Goal: Task Accomplishment & Management: Complete application form

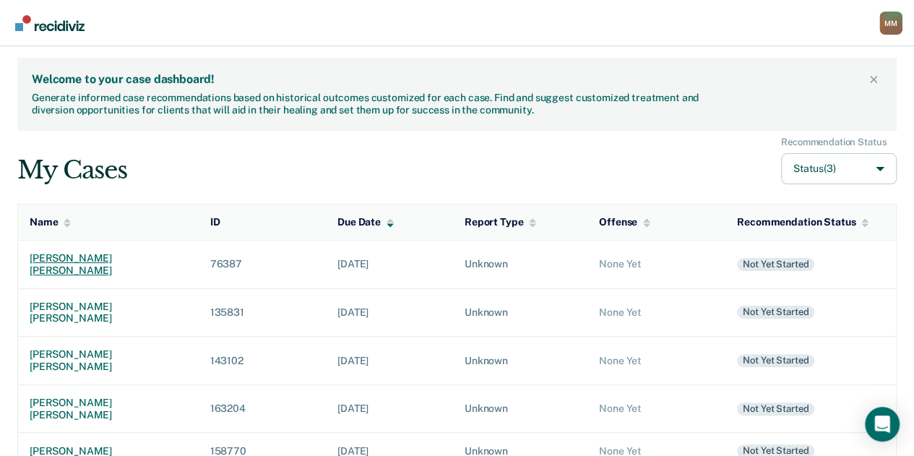
click at [79, 257] on div "[PERSON_NAME] [PERSON_NAME]" at bounding box center [108, 264] width 157 height 25
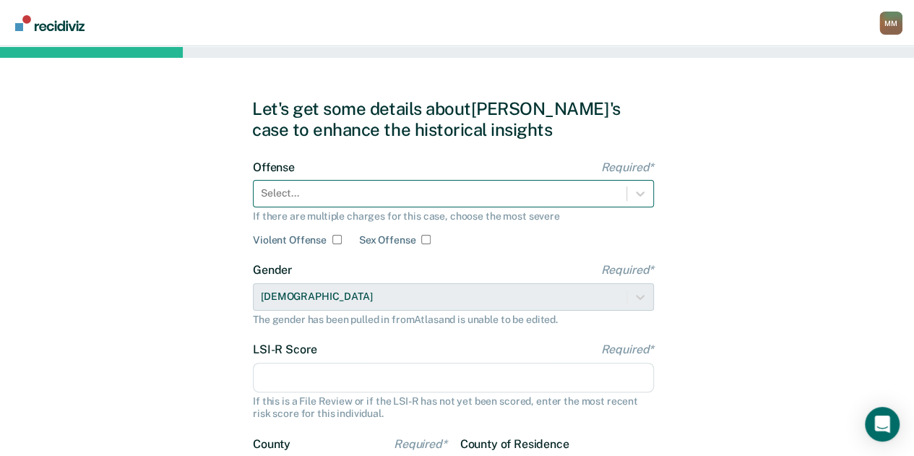
click at [410, 202] on div "Select..." at bounding box center [440, 193] width 373 height 21
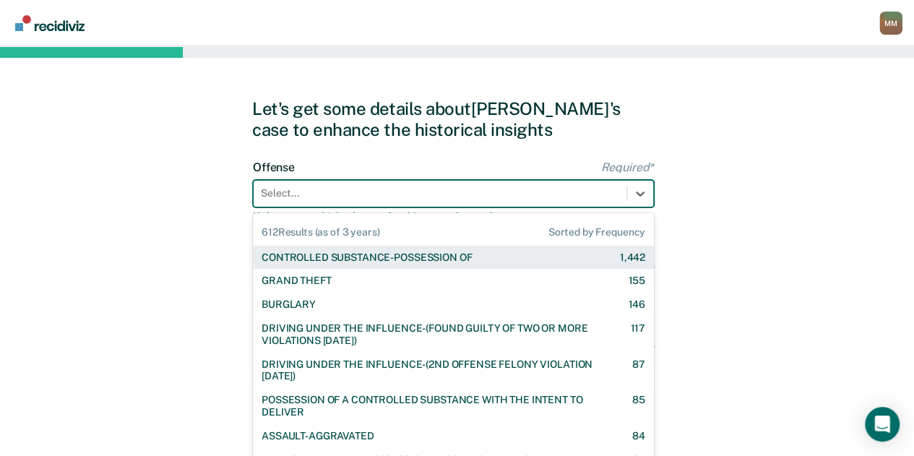
scroll to position [9, 0]
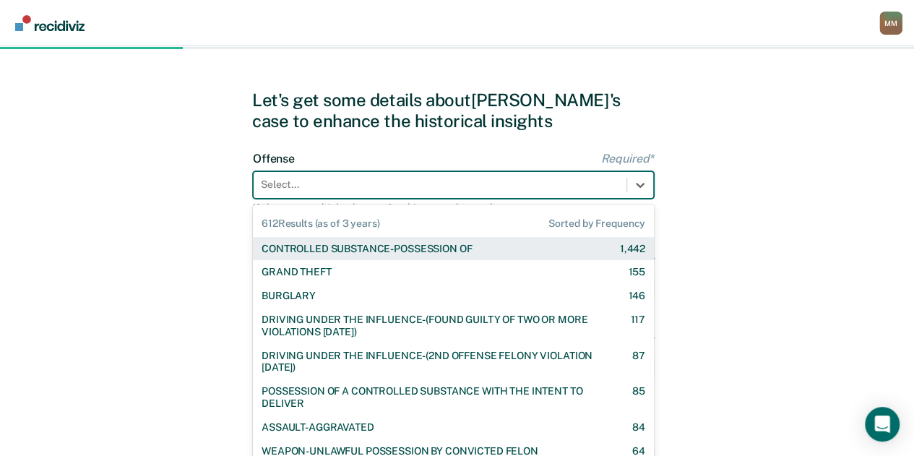
click at [726, 218] on div "Let's get some details about [PERSON_NAME]'s case to enhance the historical ins…" at bounding box center [457, 363] width 914 height 651
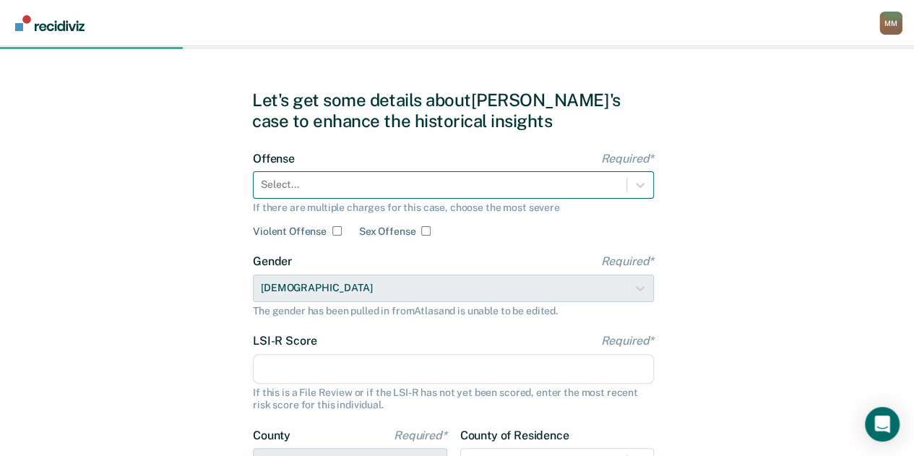
click at [555, 177] on div at bounding box center [440, 184] width 358 height 15
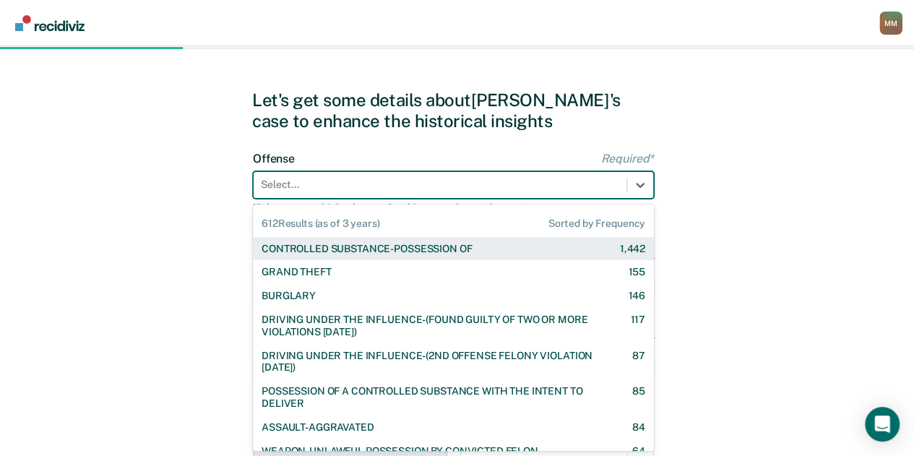
click at [472, 251] on div "CONTROLLED SUBSTANCE-POSSESSION OF" at bounding box center [366, 249] width 210 height 12
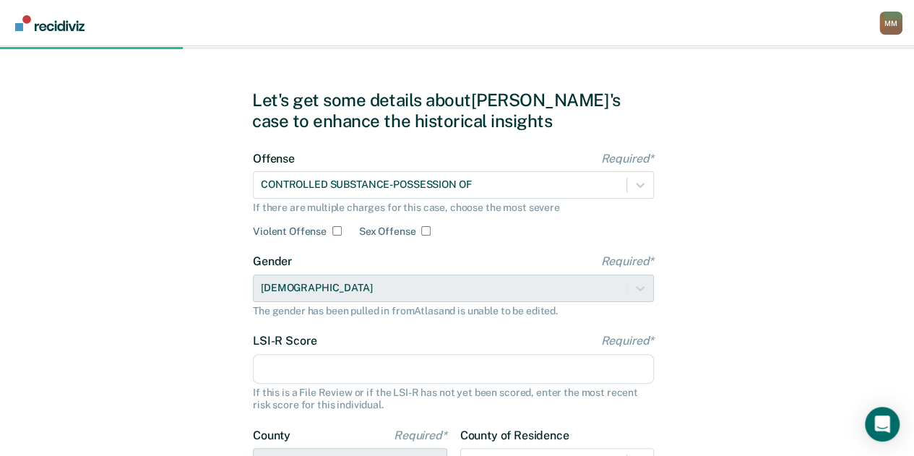
click at [444, 363] on input "LSI-R Score Required*" at bounding box center [453, 369] width 401 height 30
type input "24"
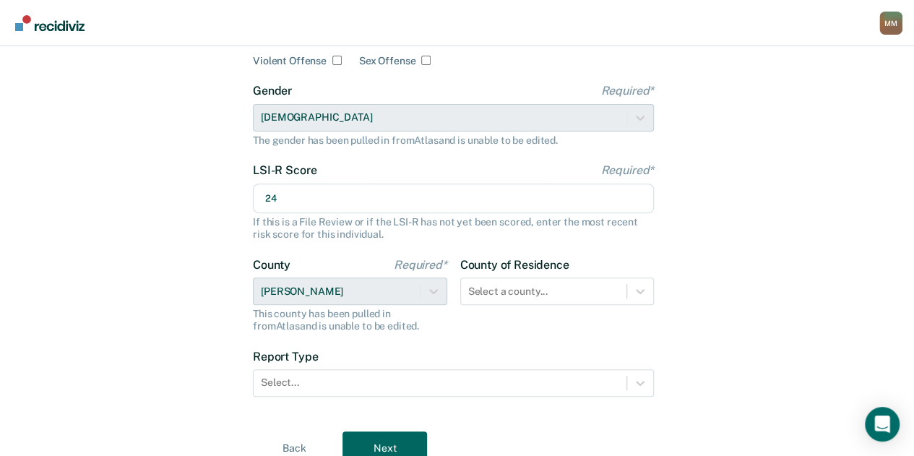
scroll to position [198, 0]
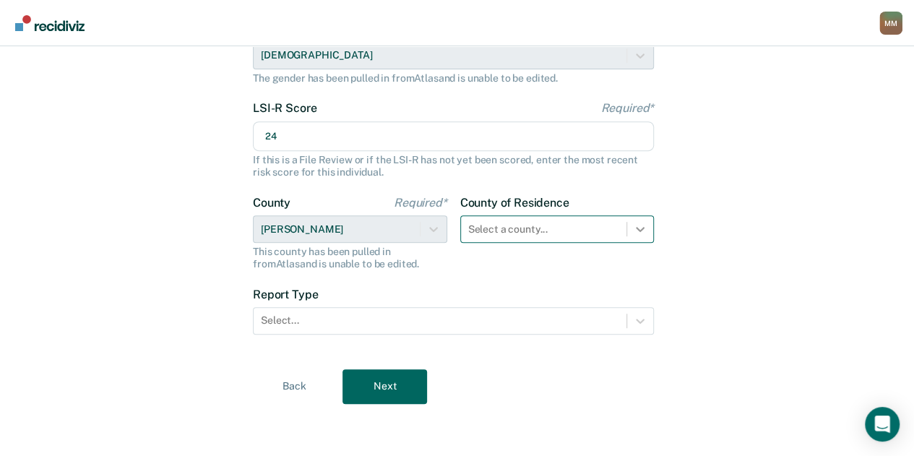
click at [644, 243] on div "Select a county..." at bounding box center [557, 228] width 194 height 27
click at [724, 271] on div "Let's get some details about [PERSON_NAME]'s case to enhance the historical ins…" at bounding box center [457, 130] width 914 height 651
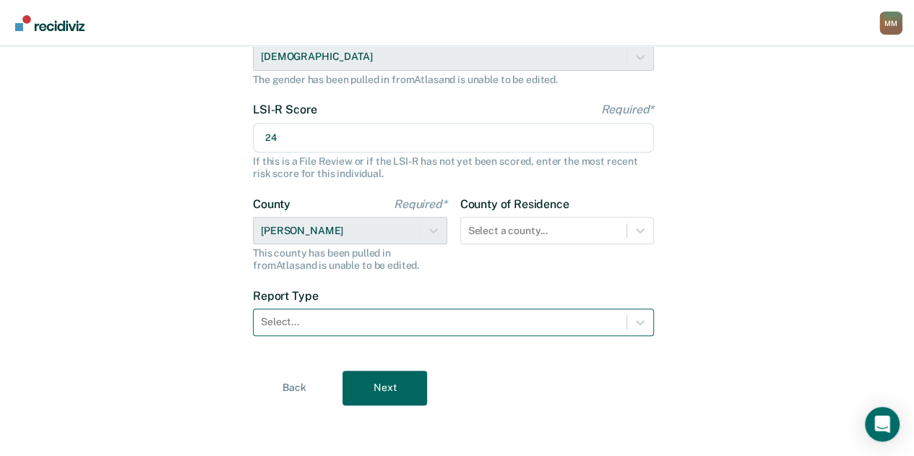
click at [405, 324] on div at bounding box center [440, 321] width 358 height 15
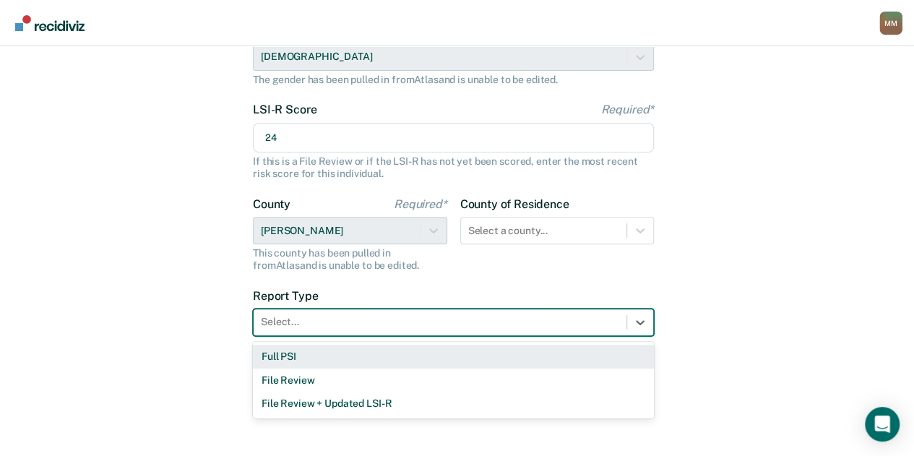
click at [367, 352] on div "Full PSI" at bounding box center [453, 357] width 401 height 24
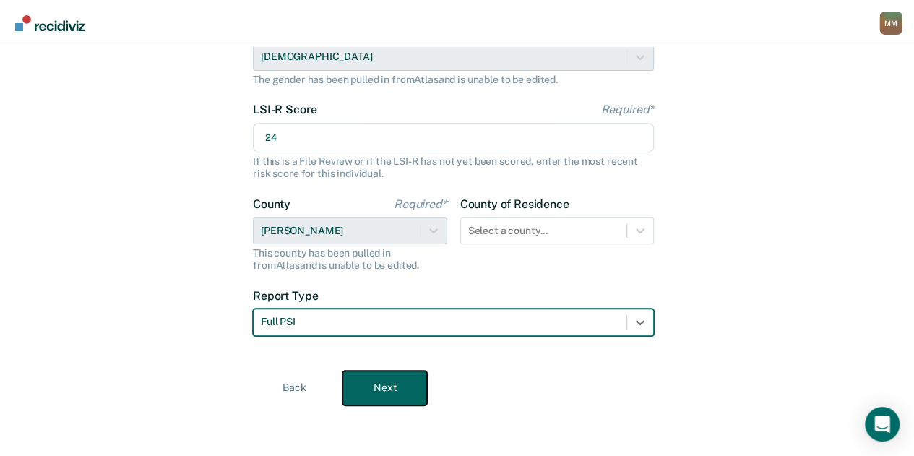
click at [390, 381] on button "Next" at bounding box center [384, 388] width 85 height 35
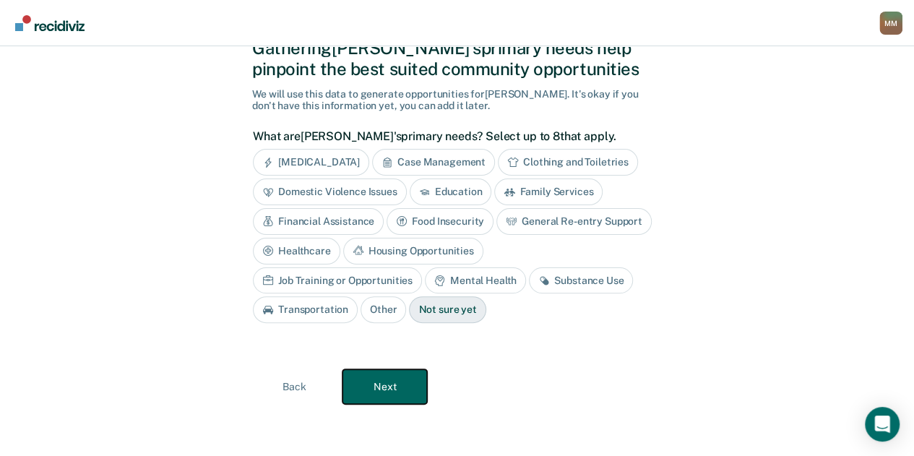
scroll to position [58, 0]
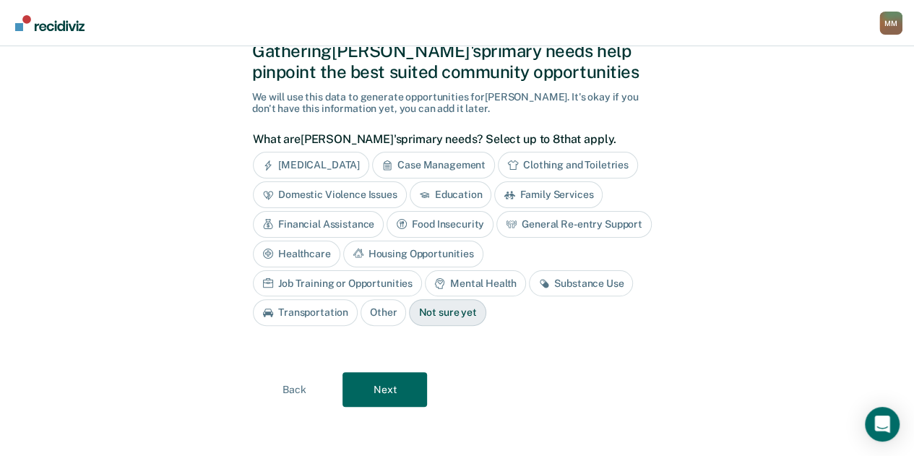
click at [529, 282] on div "Substance Use" at bounding box center [581, 283] width 104 height 27
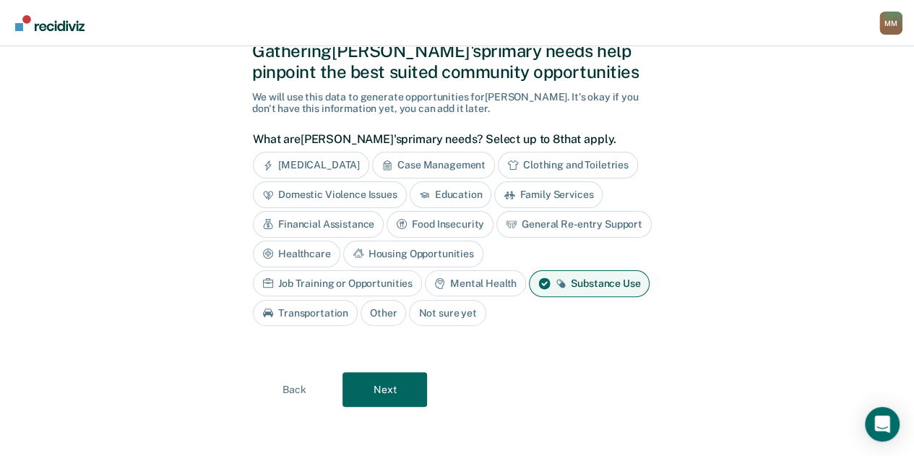
click at [415, 249] on div "Housing Opportunities" at bounding box center [413, 254] width 140 height 27
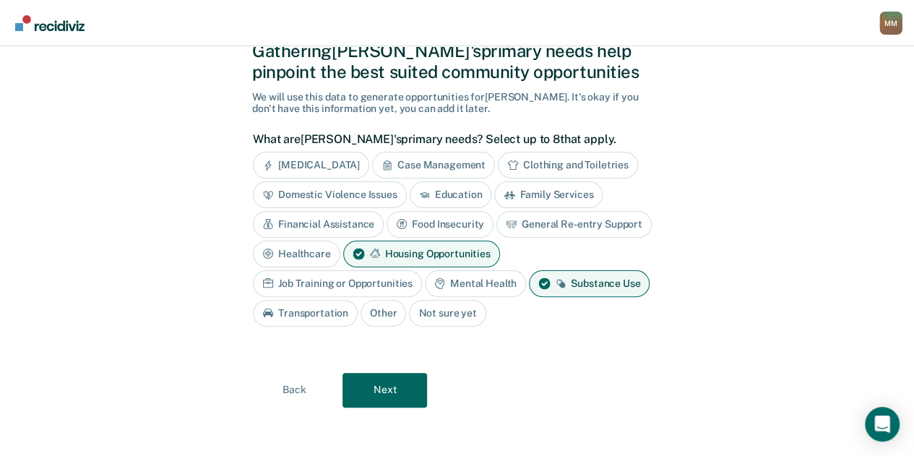
click at [337, 193] on div "Domestic Violence Issues" at bounding box center [330, 194] width 154 height 27
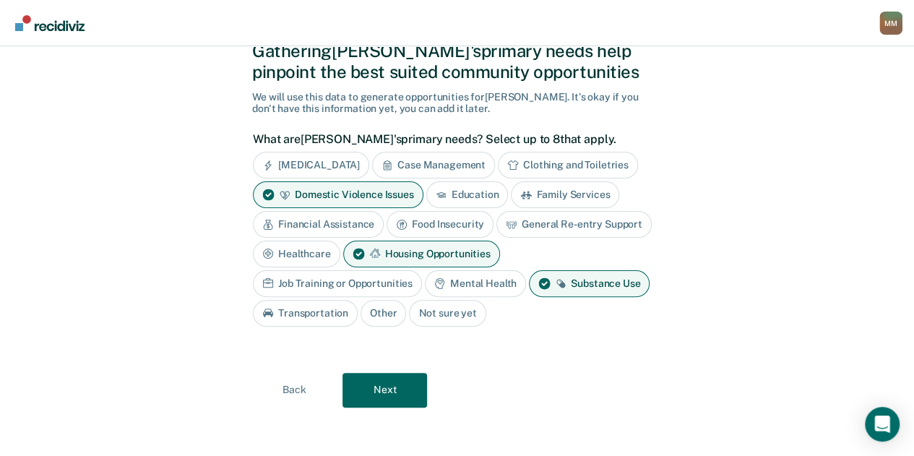
click at [328, 277] on div "Job Training or Opportunities" at bounding box center [337, 283] width 169 height 27
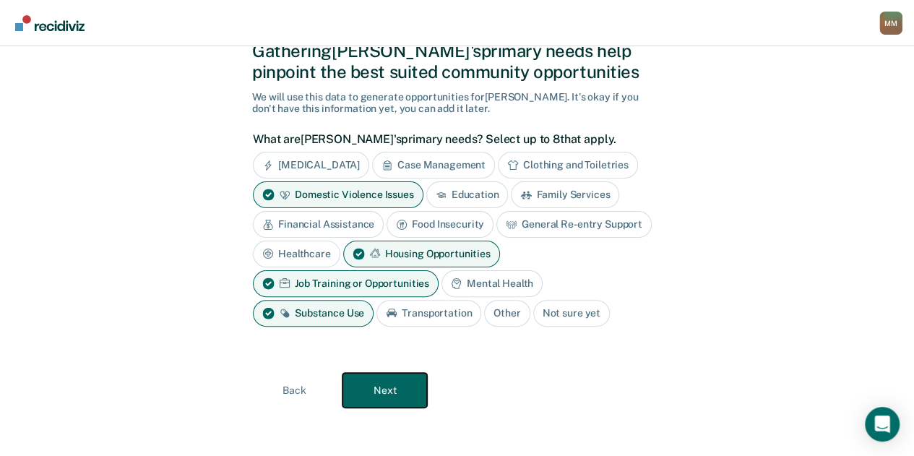
click at [390, 379] on button "Next" at bounding box center [384, 390] width 85 height 35
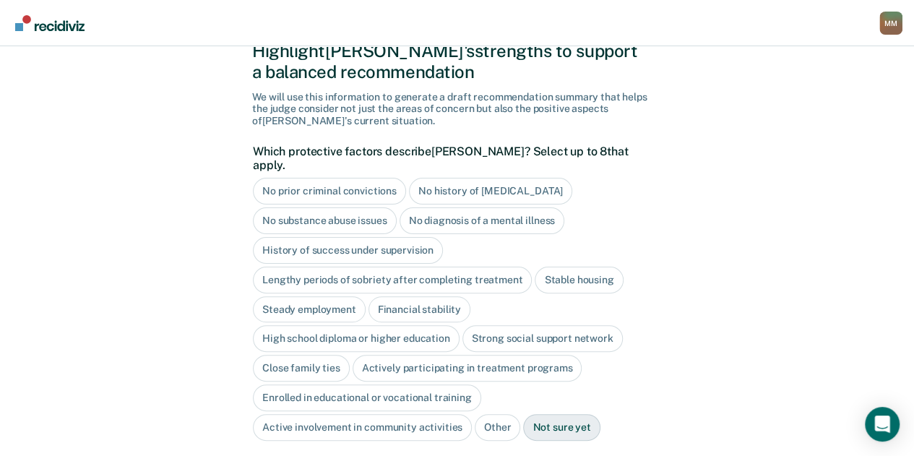
click at [477, 178] on div "No history of [MEDICAL_DATA]" at bounding box center [490, 191] width 163 height 27
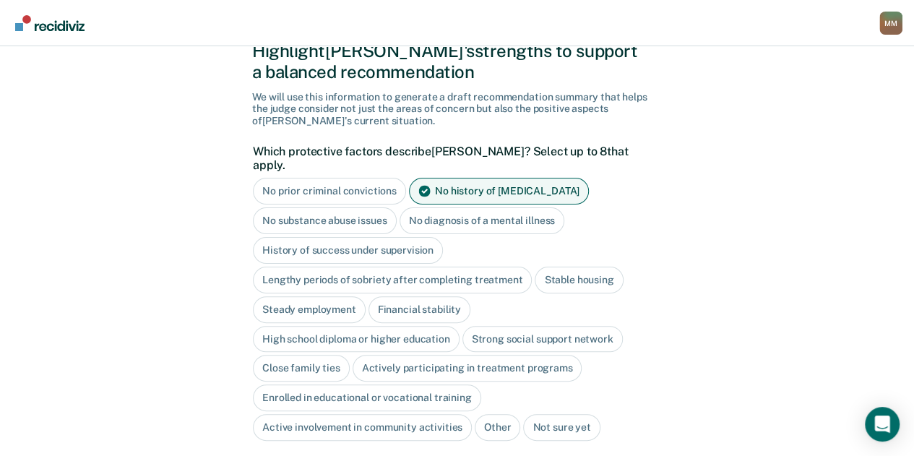
click at [493, 268] on div "Lengthy periods of sobriety after completing treatment" at bounding box center [392, 280] width 279 height 27
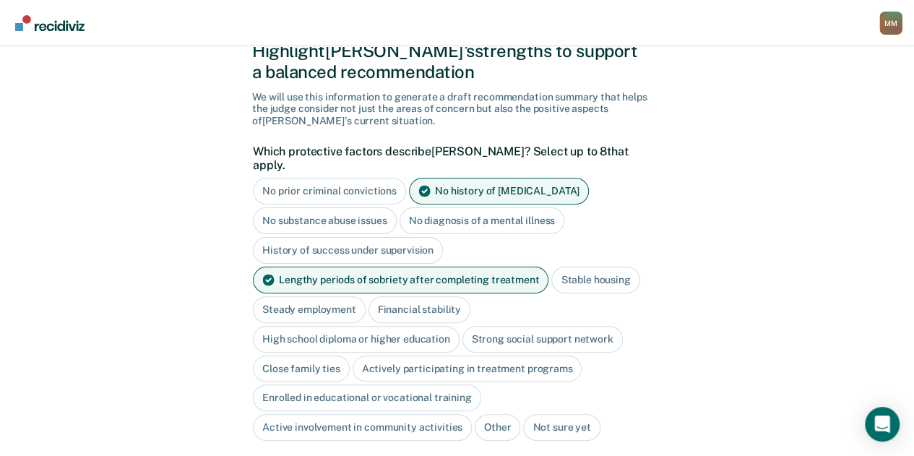
click at [410, 326] on div "High school diploma or higher education" at bounding box center [356, 339] width 207 height 27
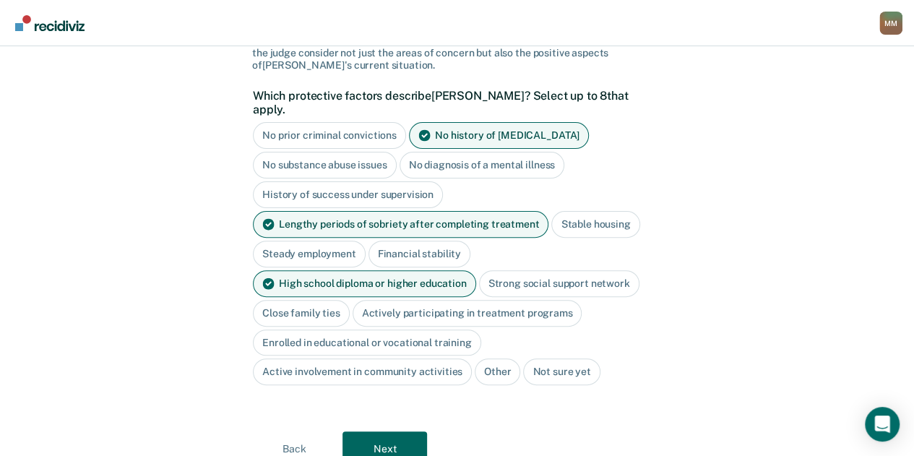
scroll to position [115, 0]
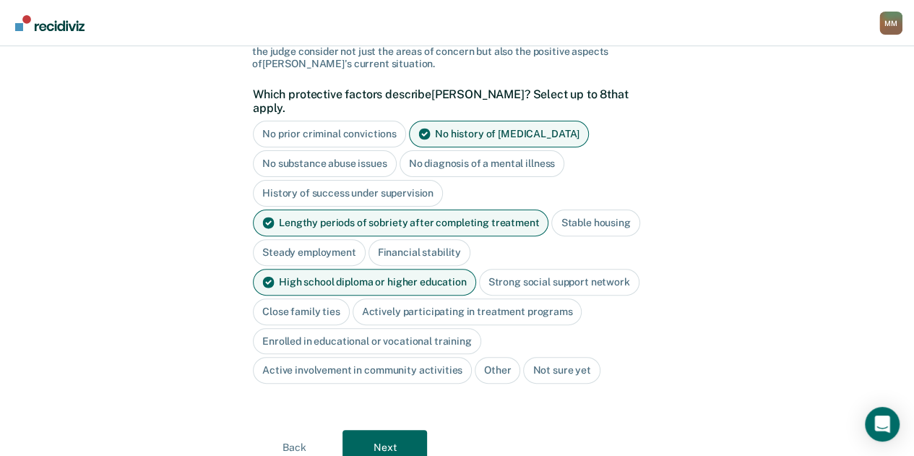
click at [420, 357] on div "Active involvement in community activities" at bounding box center [362, 370] width 219 height 27
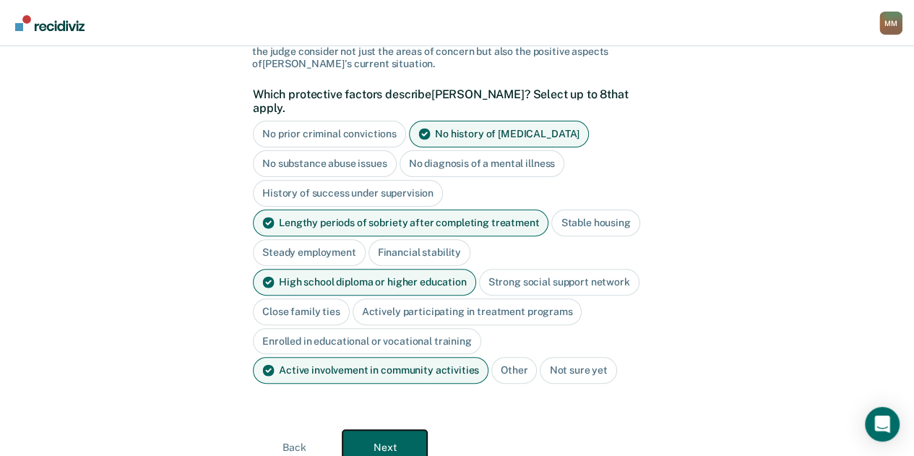
click at [407, 430] on button "Next" at bounding box center [384, 447] width 85 height 35
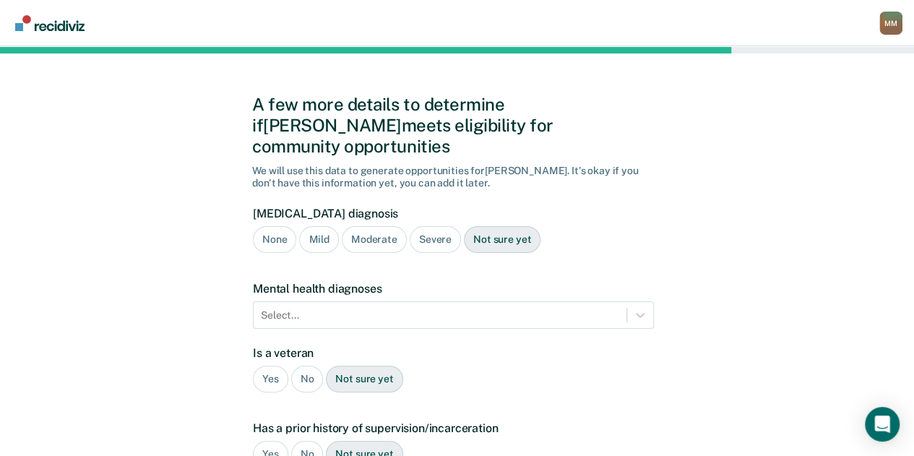
scroll to position [4, 0]
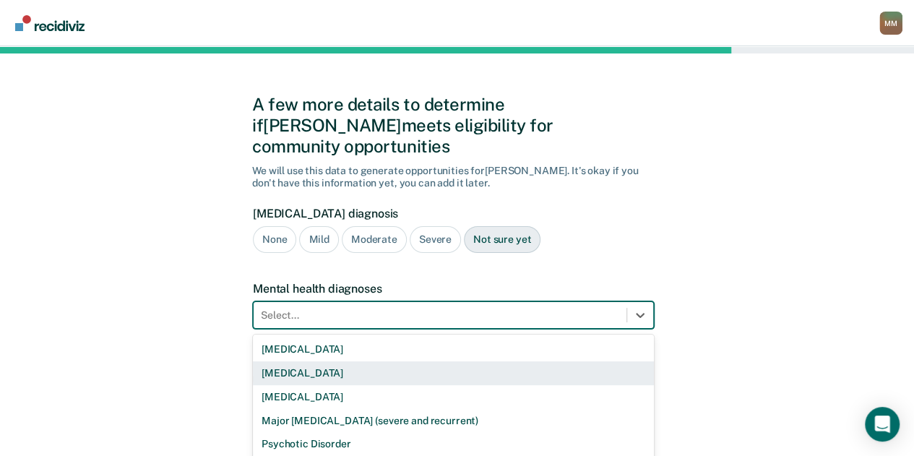
click at [393, 301] on div "9 results available. Use Up and Down to choose options, press Enter to select t…" at bounding box center [453, 314] width 401 height 27
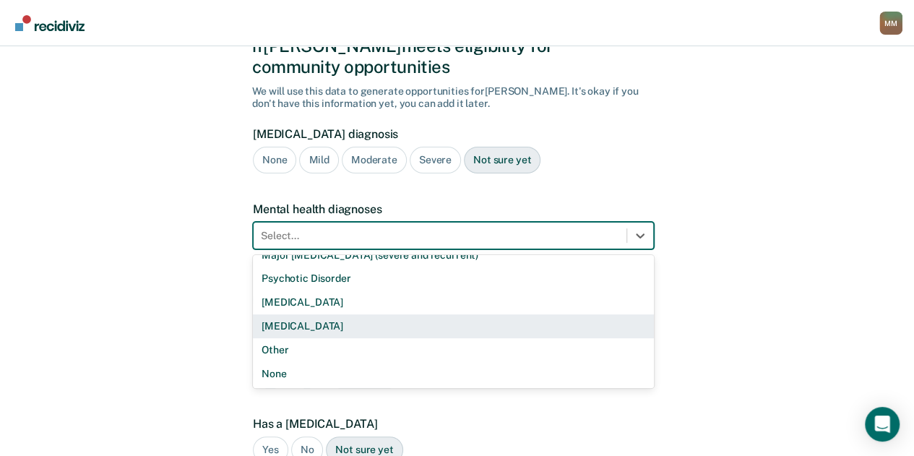
scroll to position [87, 0]
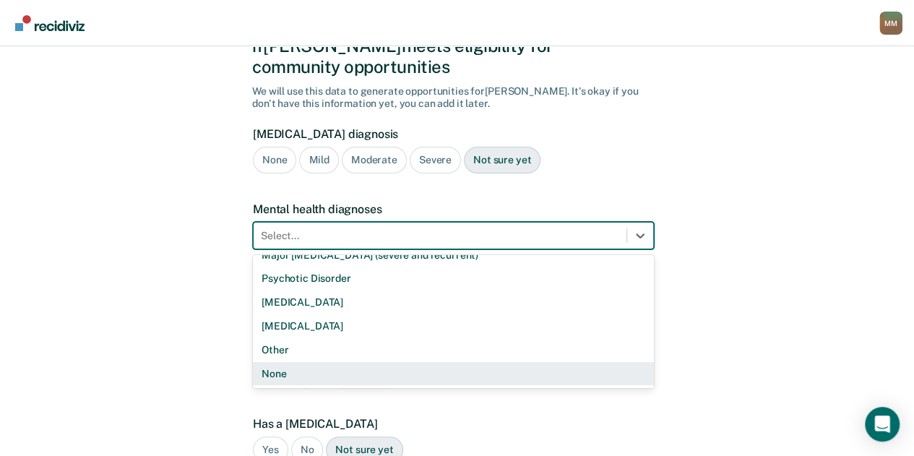
click at [332, 362] on div "None" at bounding box center [453, 374] width 401 height 24
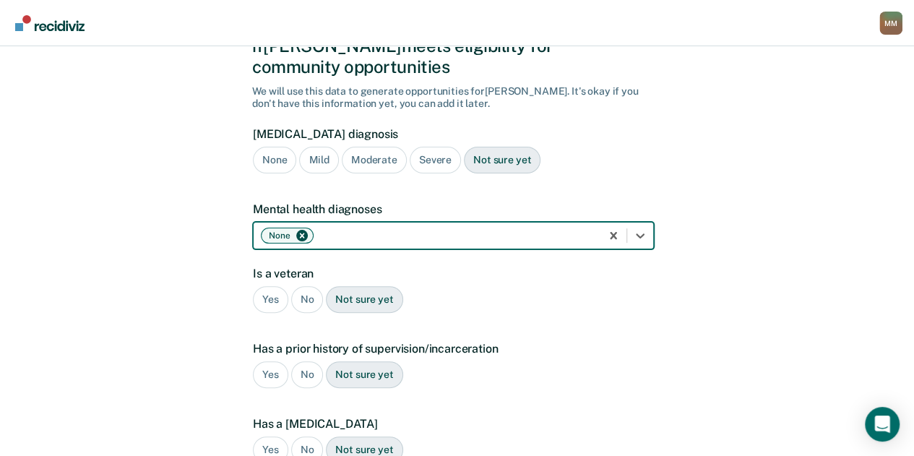
click at [370, 147] on div "Moderate" at bounding box center [374, 160] width 65 height 27
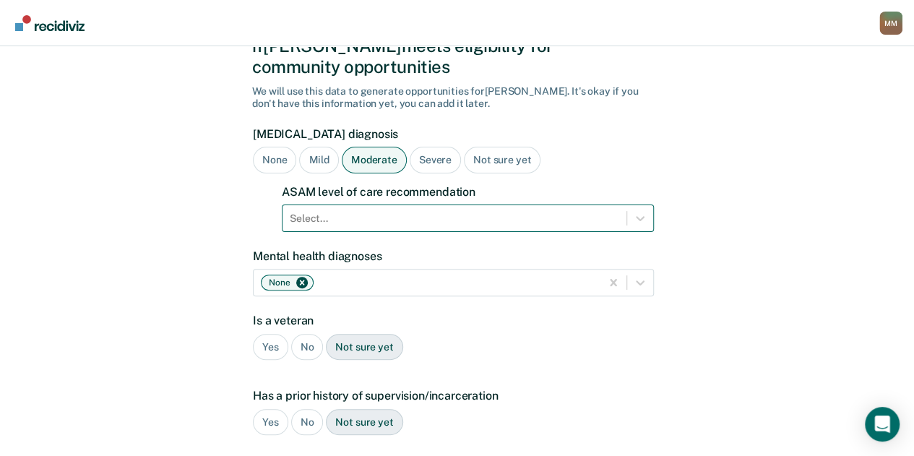
click at [383, 208] on div "Select..." at bounding box center [454, 218] width 344 height 21
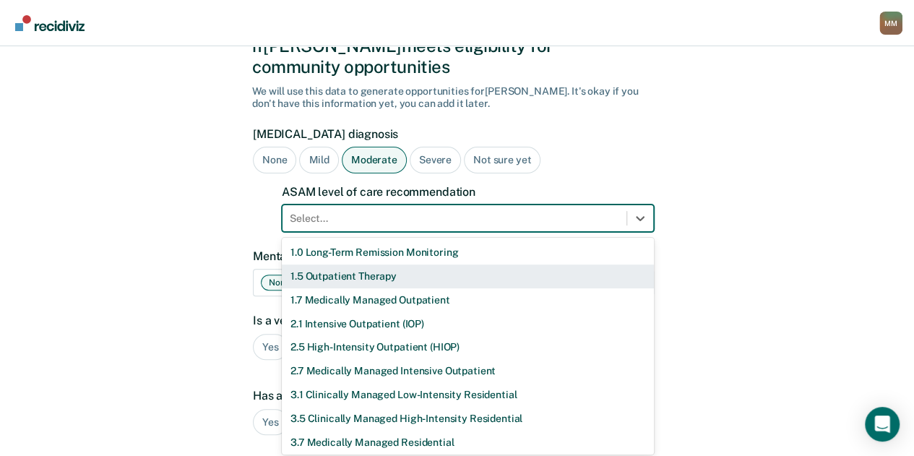
click at [365, 264] on div "1.5 Outpatient Therapy" at bounding box center [468, 276] width 372 height 24
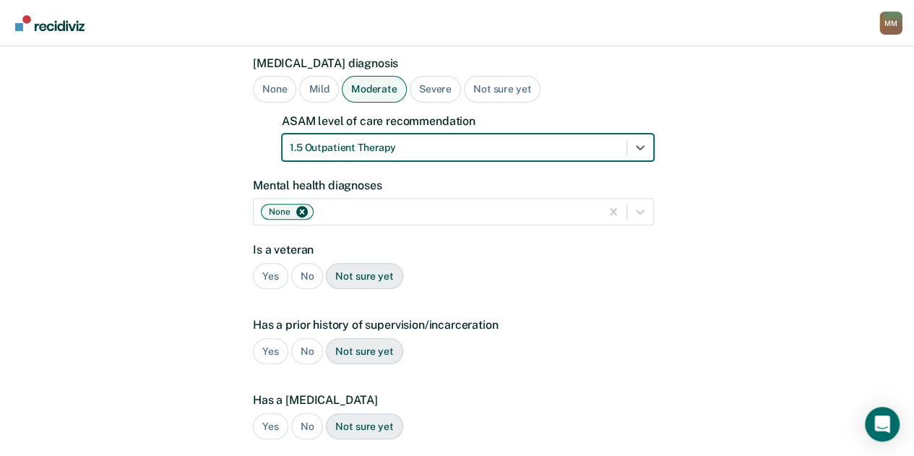
scroll to position [156, 0]
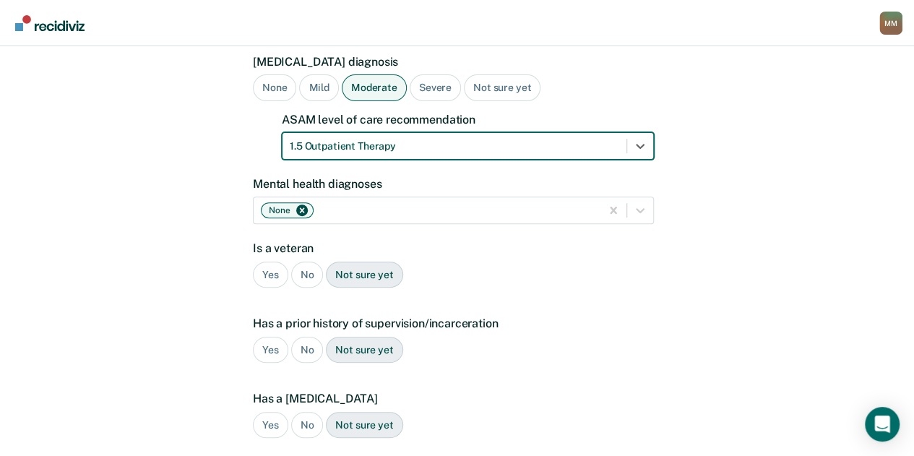
click at [296, 261] on div "No" at bounding box center [307, 274] width 33 height 27
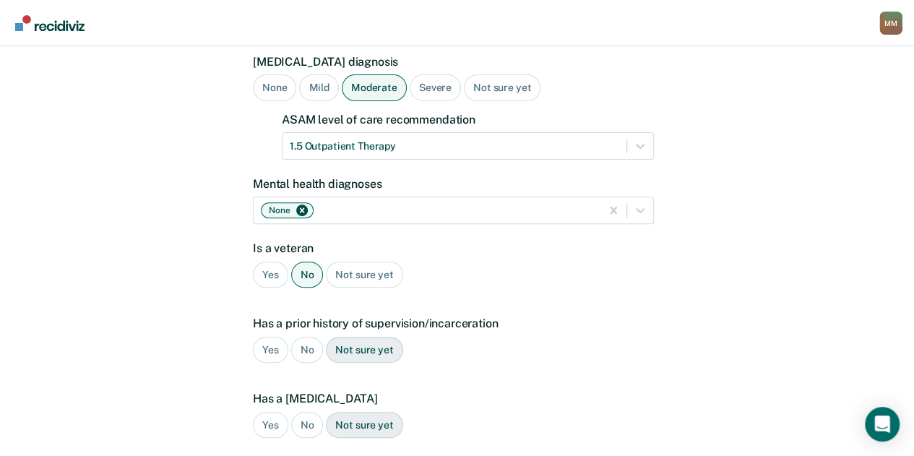
click at [267, 337] on div "Yes" at bounding box center [270, 350] width 35 height 27
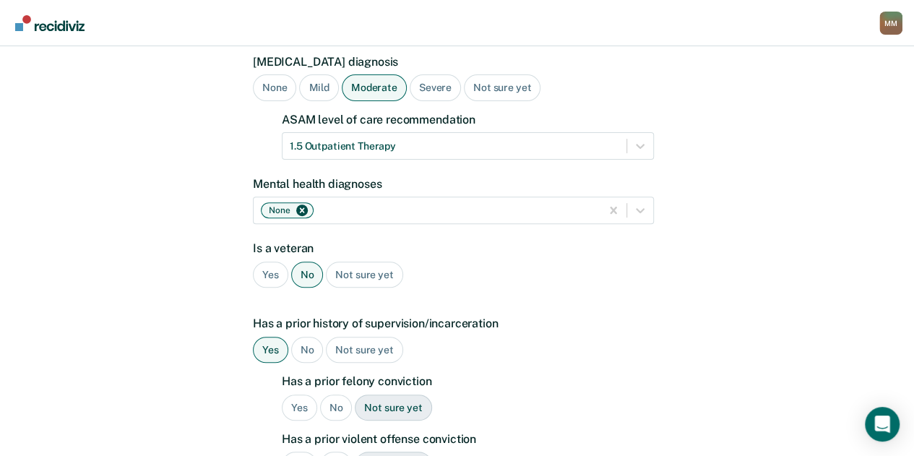
click at [303, 394] on div "Yes" at bounding box center [299, 407] width 35 height 27
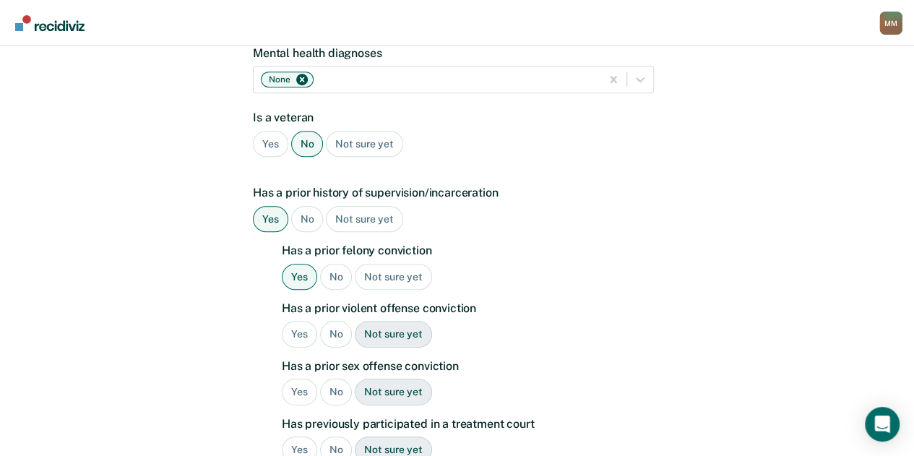
scroll to position [289, 0]
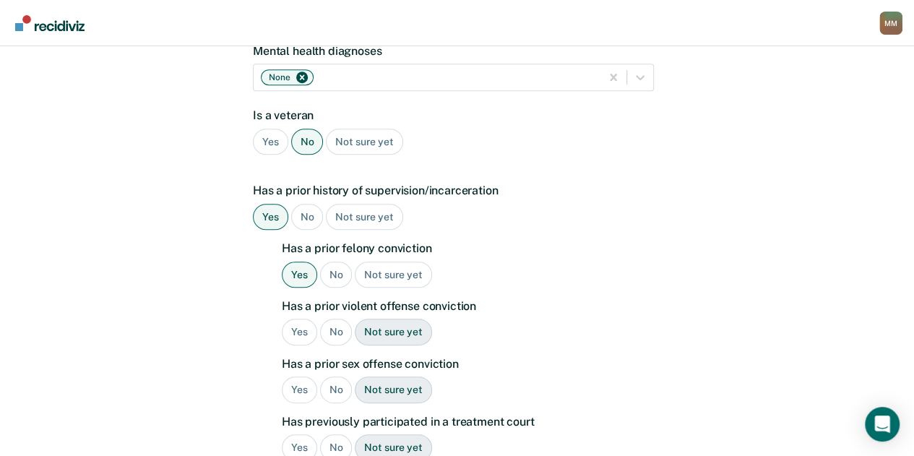
click at [331, 319] on div "No" at bounding box center [336, 332] width 33 height 27
click at [331, 376] on div "No" at bounding box center [336, 389] width 33 height 27
click at [331, 434] on div "No" at bounding box center [336, 447] width 33 height 27
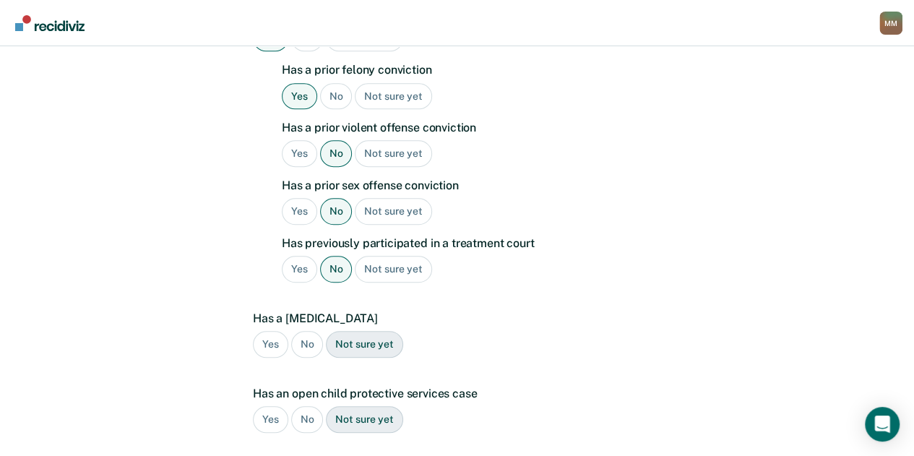
scroll to position [470, 0]
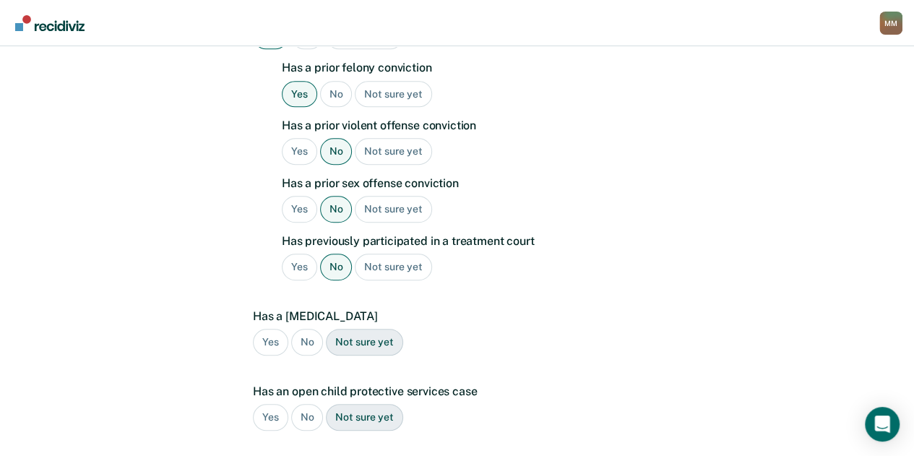
click at [301, 329] on div "No" at bounding box center [307, 342] width 33 height 27
click at [303, 384] on div "Has an open child protective services case Yes No Not sure yet" at bounding box center [453, 413] width 401 height 58
click at [303, 404] on div "No" at bounding box center [307, 417] width 33 height 27
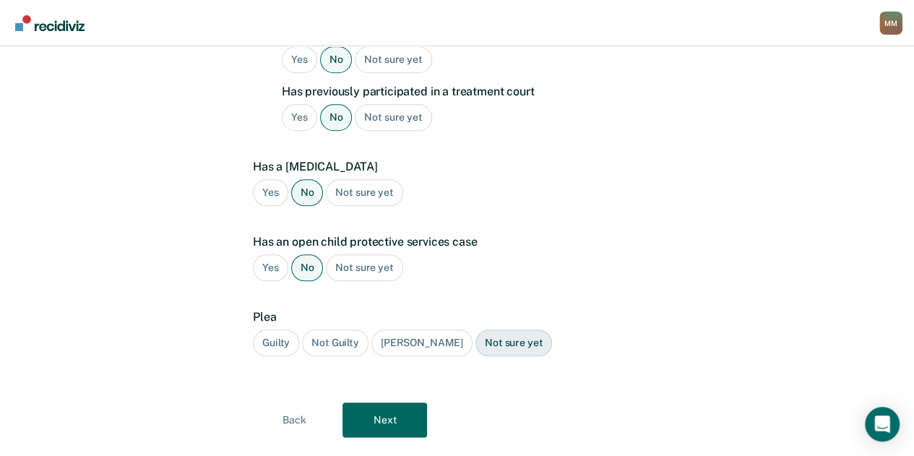
scroll to position [626, 0]
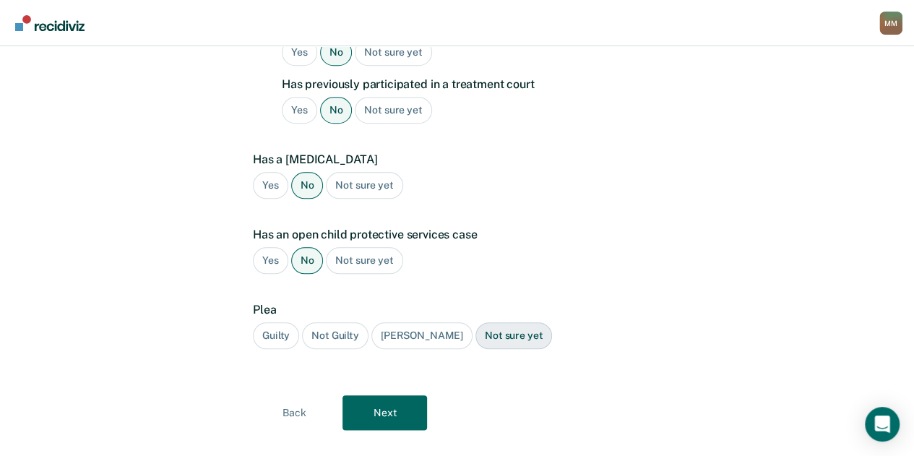
click at [277, 322] on div "Guilty" at bounding box center [276, 335] width 46 height 27
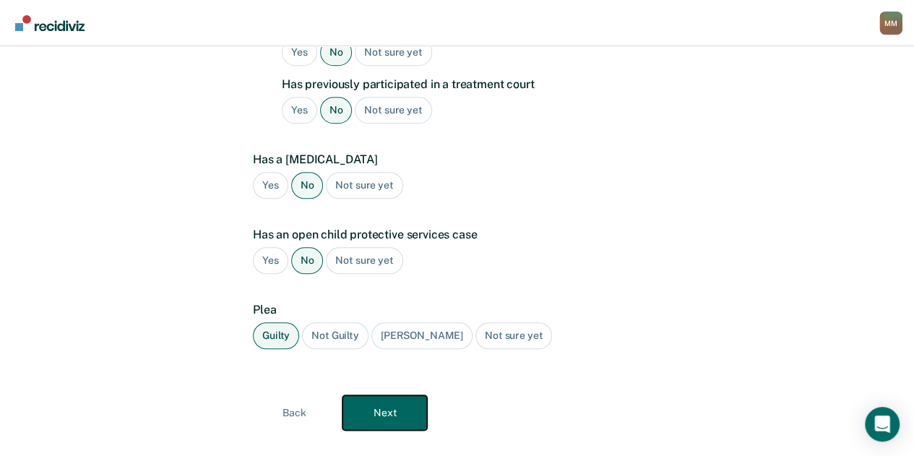
click at [373, 395] on button "Next" at bounding box center [384, 412] width 85 height 35
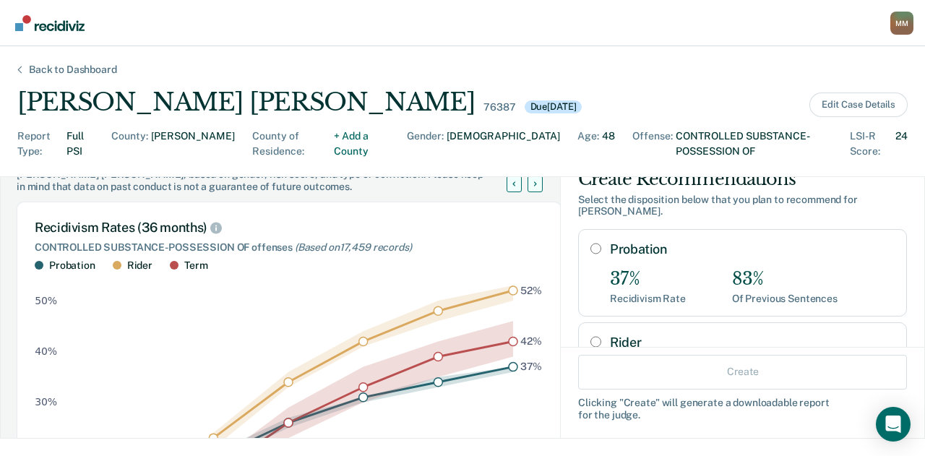
scroll to position [27, 0]
click at [578, 233] on div "Probation 37% Recidivism Rate 83% Of Previous Sentences" at bounding box center [742, 271] width 329 height 87
radio input "true"
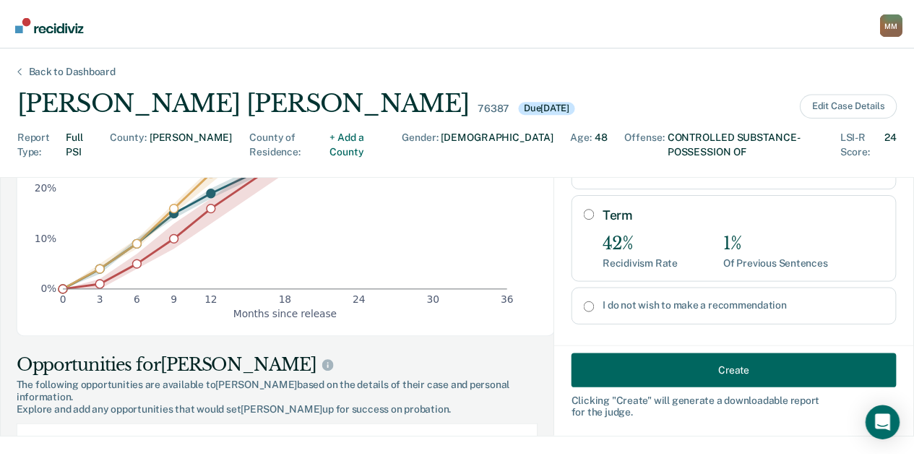
scroll to position [337, 0]
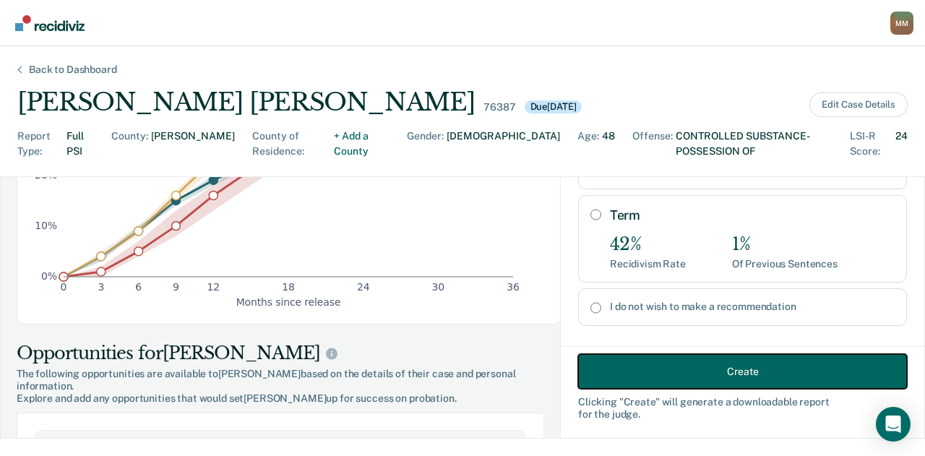
click at [618, 386] on button "Create" at bounding box center [742, 371] width 329 height 35
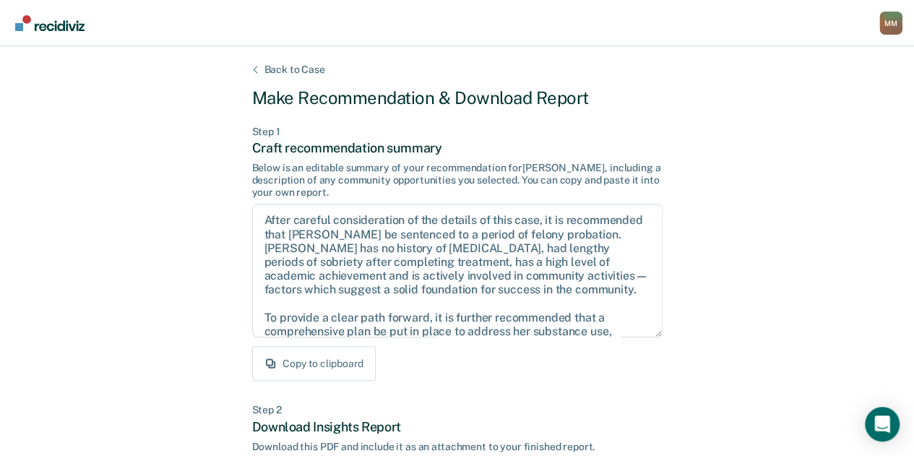
scroll to position [367, 0]
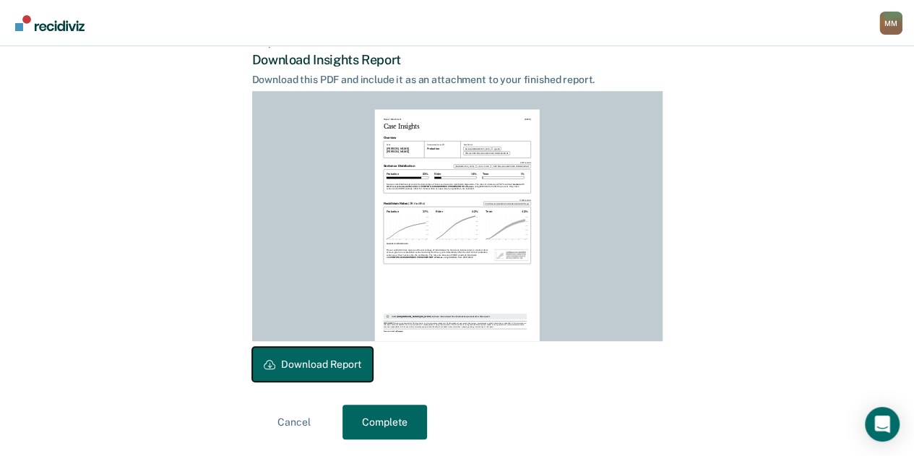
click at [355, 364] on button "Download Report" at bounding box center [312, 364] width 121 height 35
click at [385, 427] on button "Complete" at bounding box center [384, 422] width 85 height 35
